Goal: Information Seeking & Learning: Learn about a topic

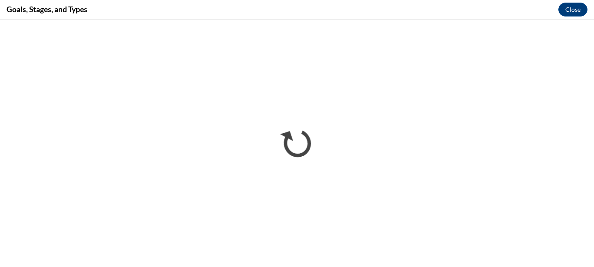
scroll to position [413, 0]
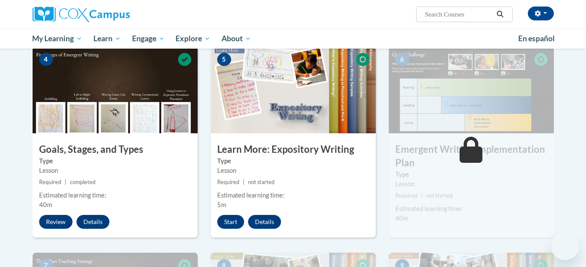
click at [574, 26] on div "Shakimberly Harris (America/Chicago UTC-05:00) My Profile Inbox My Transcripts …" at bounding box center [293, 24] width 586 height 49
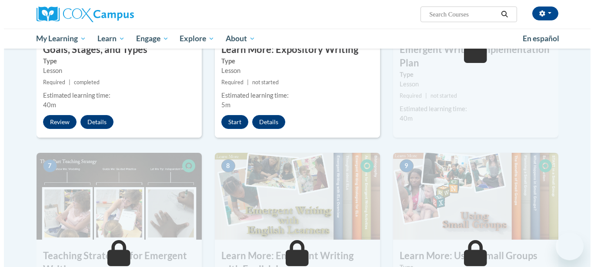
scroll to position [515, 0]
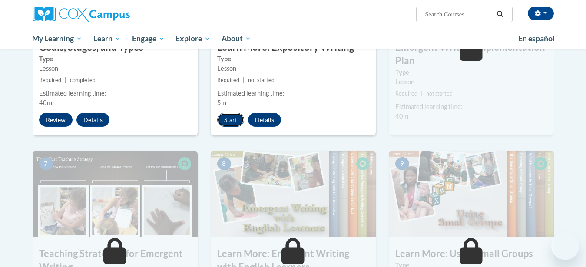
click at [233, 116] on button "Start" at bounding box center [230, 120] width 27 height 14
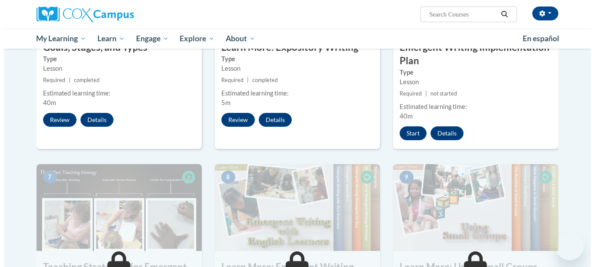
scroll to position [513, 0]
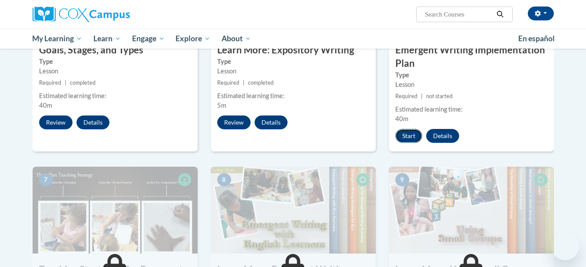
click at [408, 129] on button "Start" at bounding box center [408, 136] width 27 height 14
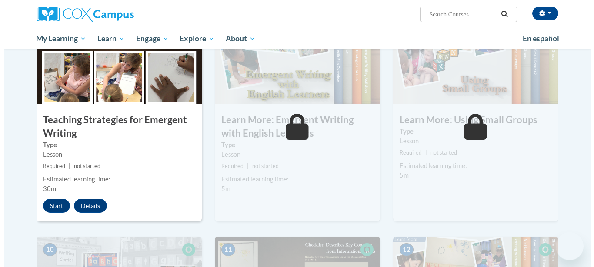
scroll to position [670, 0]
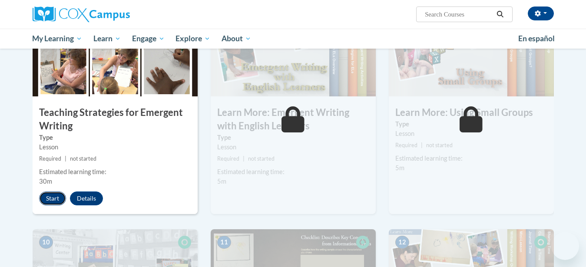
click at [51, 192] on button "Start" at bounding box center [52, 199] width 27 height 14
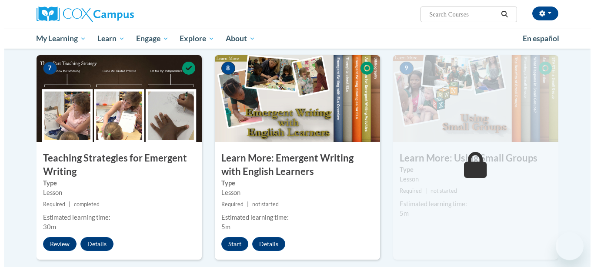
scroll to position [622, 0]
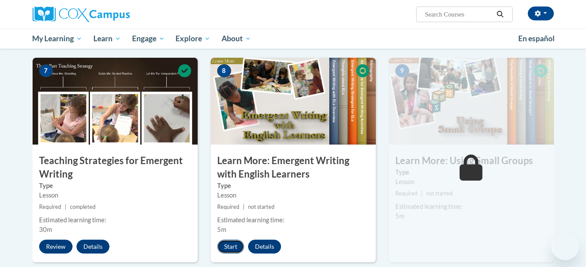
click at [229, 247] on button "Start" at bounding box center [230, 247] width 27 height 14
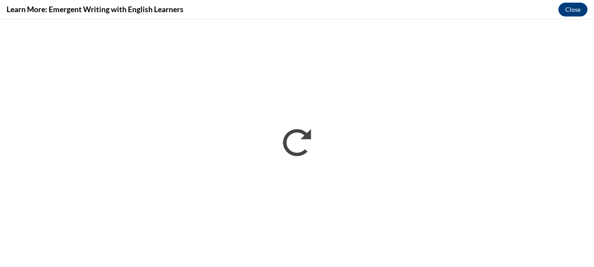
scroll to position [0, 0]
click at [570, 4] on button "Close" at bounding box center [572, 10] width 29 height 14
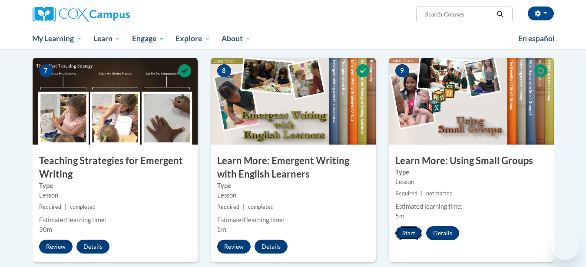
click at [412, 226] on button "Start" at bounding box center [408, 233] width 27 height 14
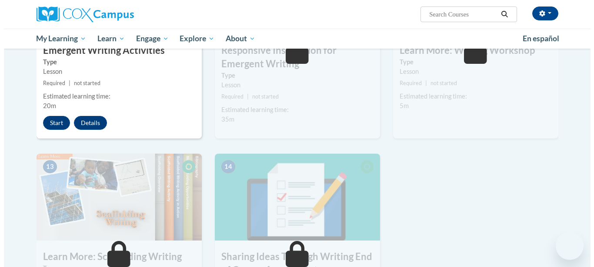
scroll to position [863, 0]
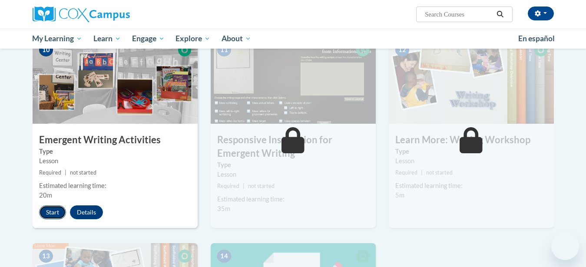
click at [53, 207] on button "Start" at bounding box center [52, 213] width 27 height 14
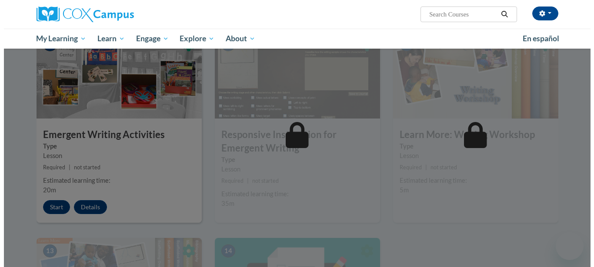
scroll to position [855, 0]
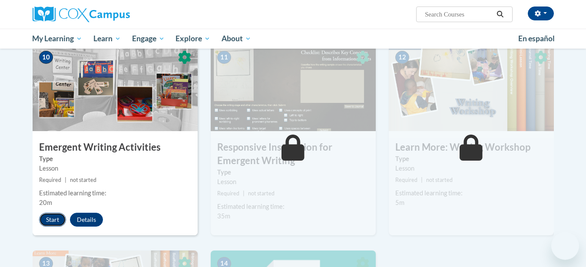
click at [51, 213] on button "Start" at bounding box center [52, 220] width 27 height 14
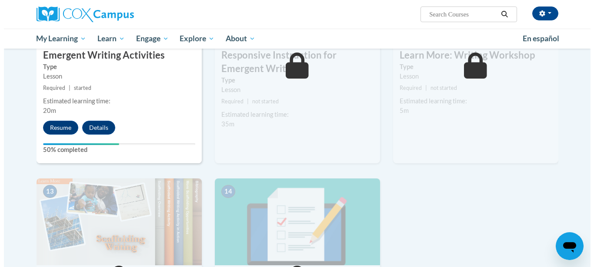
scroll to position [991, 0]
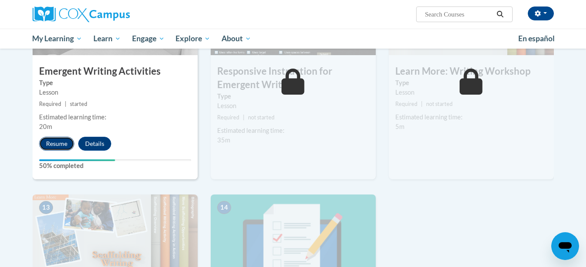
click at [58, 137] on button "Resume" at bounding box center [56, 144] width 35 height 14
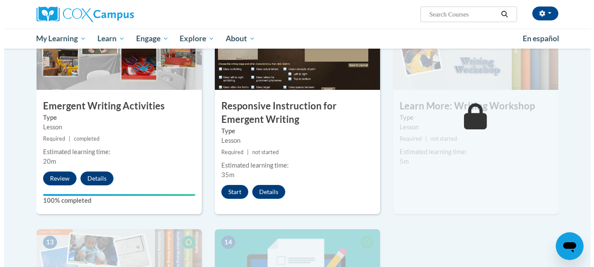
scroll to position [959, 0]
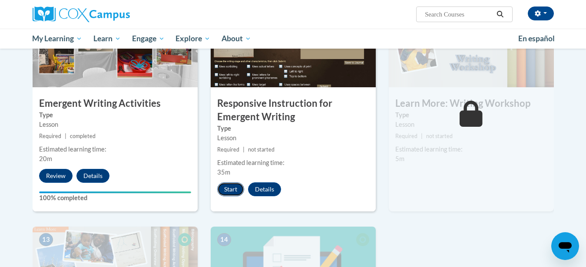
click at [227, 183] on button "Start" at bounding box center [230, 190] width 27 height 14
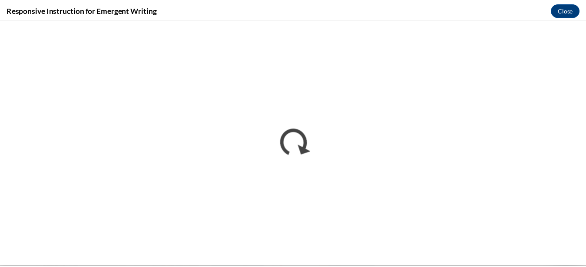
scroll to position [0, 0]
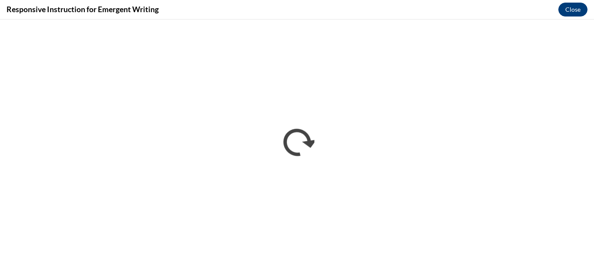
click at [570, 15] on button "Close" at bounding box center [572, 10] width 29 height 14
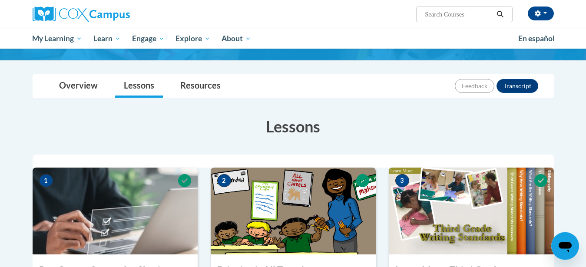
scroll to position [67, 0]
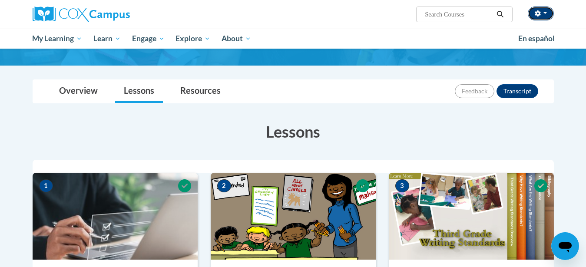
click at [544, 12] on button "button" at bounding box center [541, 14] width 26 height 14
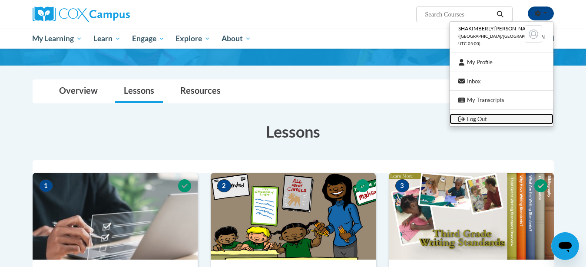
click at [514, 122] on link "Log Out" at bounding box center [502, 119] width 104 height 11
